Goal: Transaction & Acquisition: Download file/media

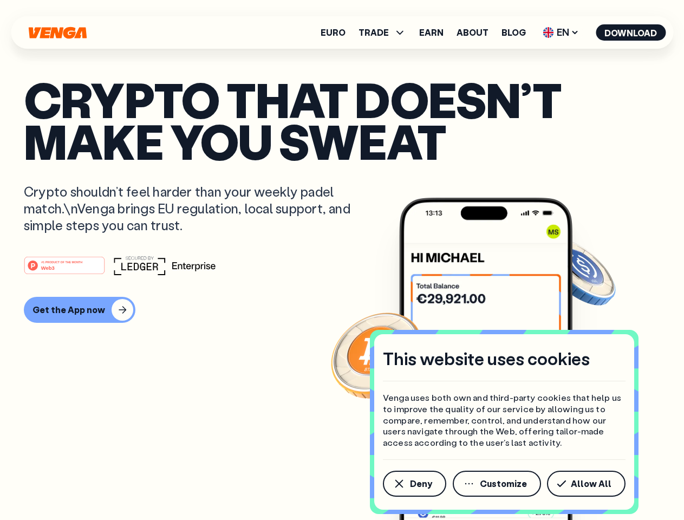
click at [342, 260] on div "#1 PRODUCT OF THE MONTH Web3" at bounding box center [342, 265] width 636 height 19
click at [414, 483] on span "Deny" at bounding box center [421, 483] width 22 height 9
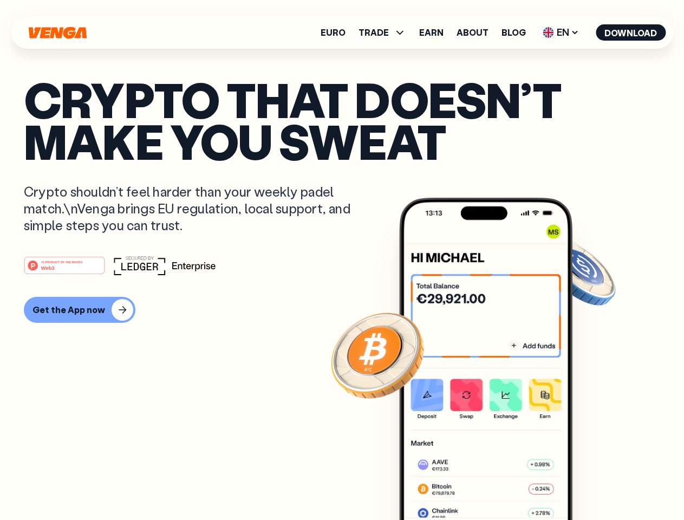
click at [497, 483] on img at bounding box center [485, 379] width 173 height 363
click at [588, 483] on article "Crypto that doesn’t make you sweat Crypto shouldn’t feel harder than your weekl…" at bounding box center [342, 281] width 636 height 406
click at [385, 32] on span "TRADE" at bounding box center [373, 32] width 30 height 9
click at [561, 32] on span "EN" at bounding box center [561, 32] width 44 height 17
click at [631, 32] on button "Download" at bounding box center [630, 32] width 70 height 16
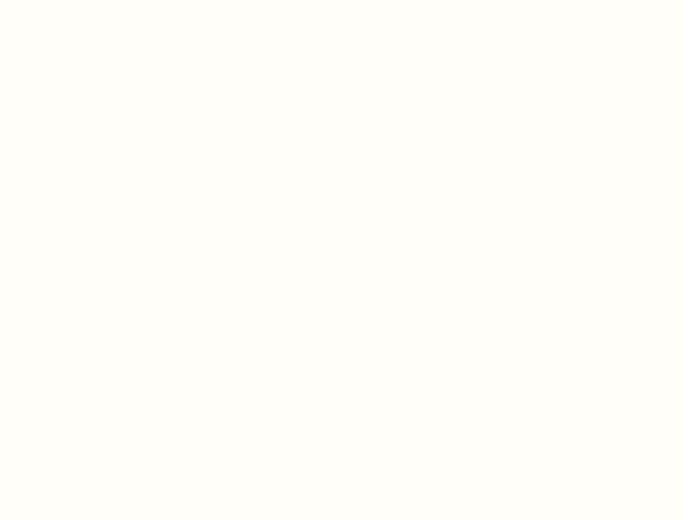
click at [342, 0] on html "This website uses cookies Venga uses both own and third-party cookies that help…" at bounding box center [342, 0] width 684 height 0
click at [78, 0] on html "This website uses cookies Venga uses both own and third-party cookies that help…" at bounding box center [342, 0] width 684 height 0
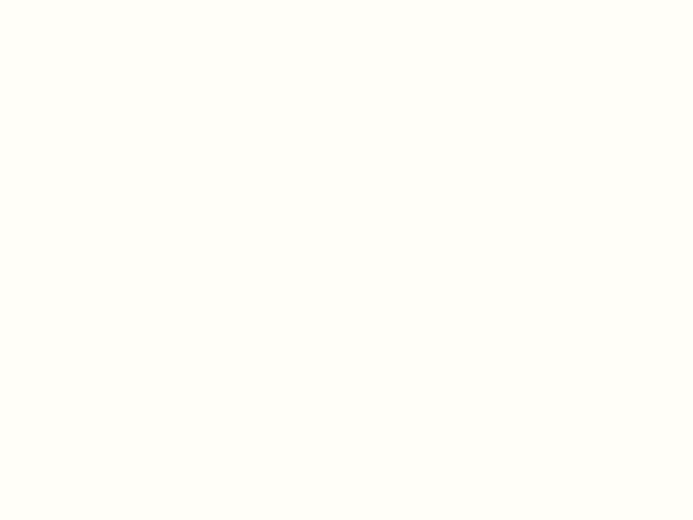
click at [66, 0] on html "This website uses cookies Venga uses both own and third-party cookies that help…" at bounding box center [346, 0] width 693 height 0
